Goal: Entertainment & Leisure: Consume media (video, audio)

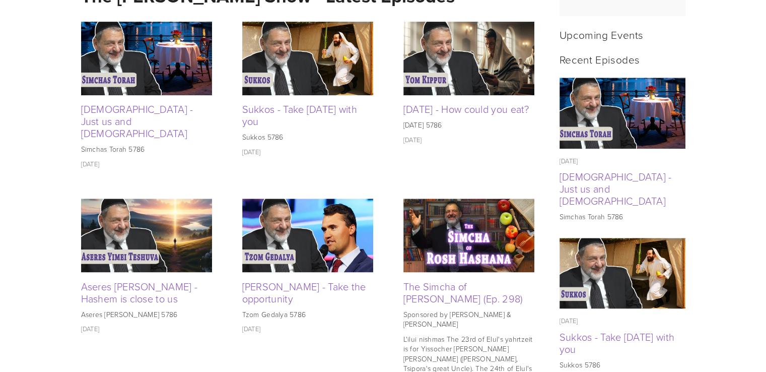
scroll to position [443, 0]
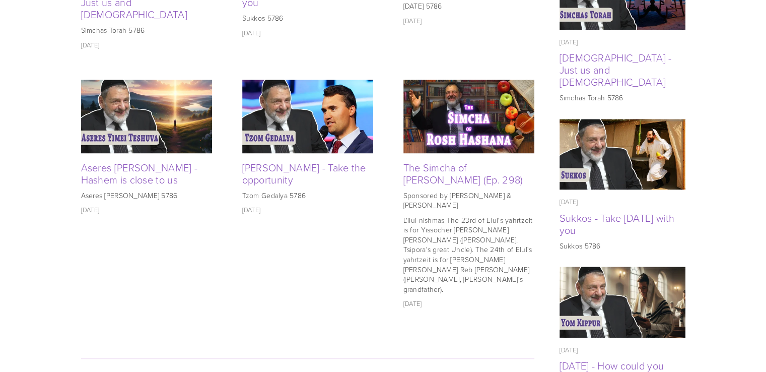
scroll to position [463, 0]
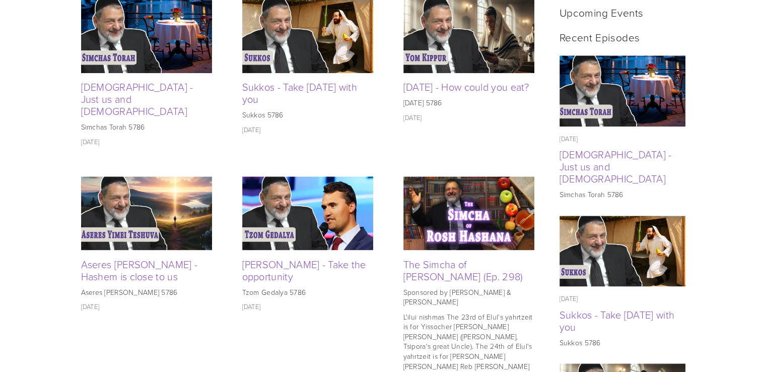
click at [462, 192] on img at bounding box center [468, 213] width 131 height 74
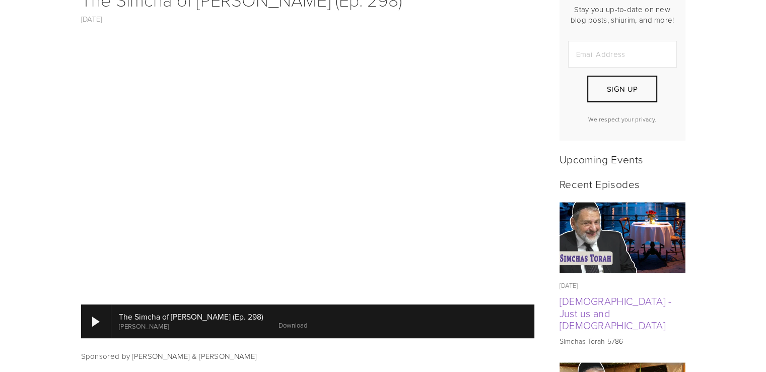
scroll to position [343, 0]
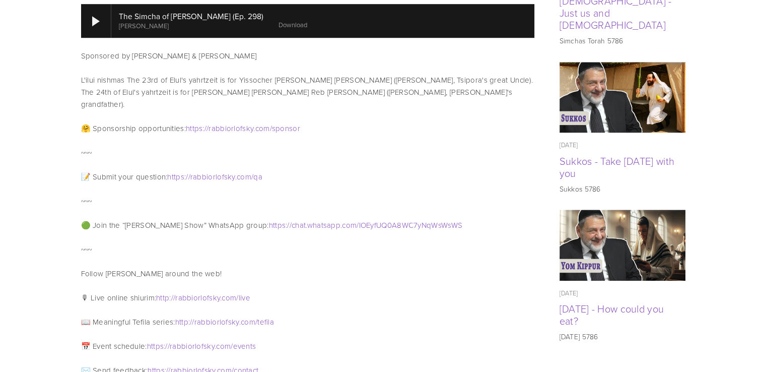
scroll to position [665, 0]
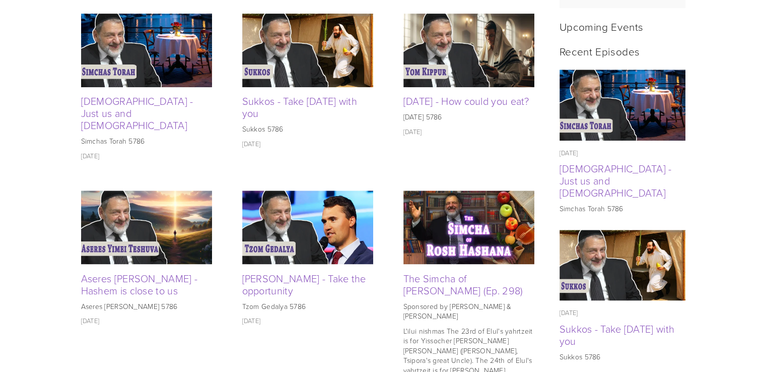
scroll to position [421, 0]
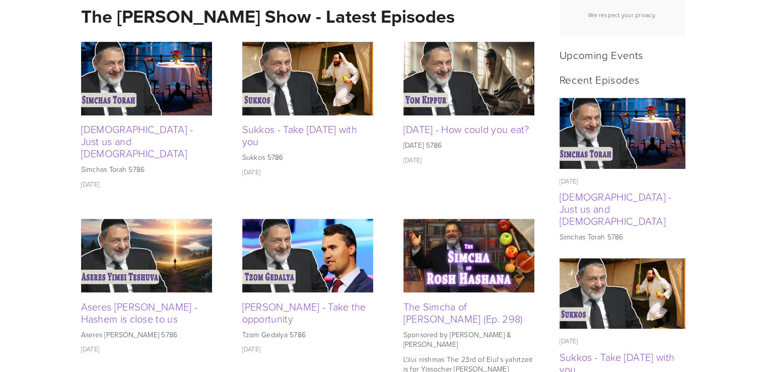
click at [138, 241] on img at bounding box center [146, 256] width 131 height 74
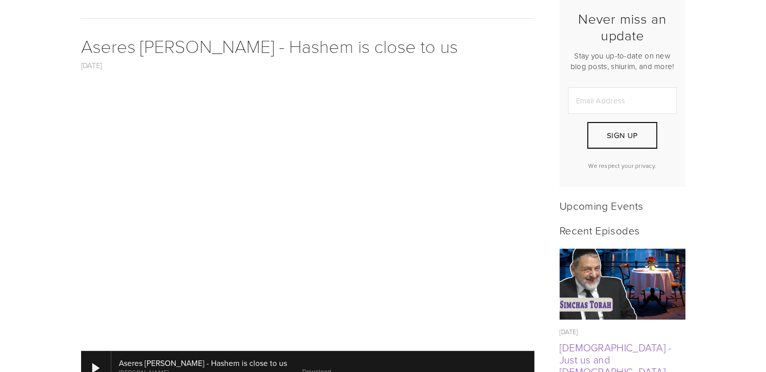
scroll to position [343, 0]
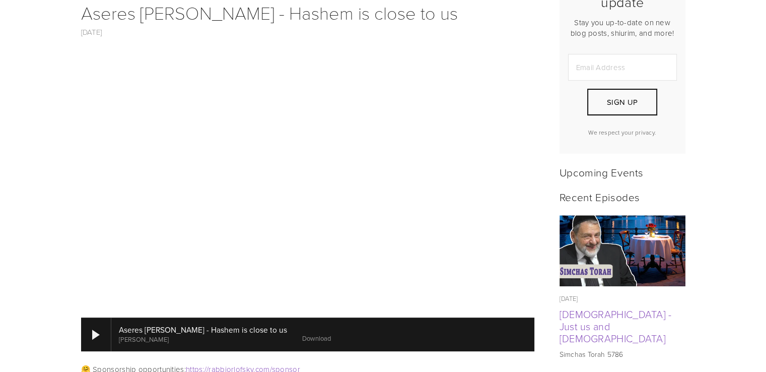
scroll to position [302, 0]
